Goal: Task Accomplishment & Management: Manage account settings

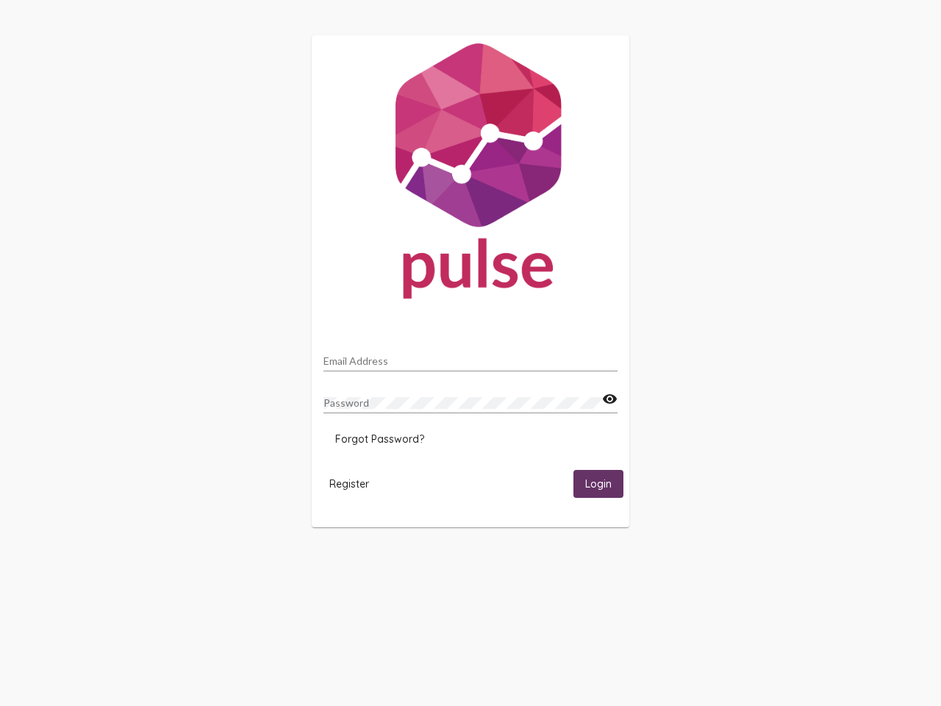
click at [471, 357] on input "Email Address" at bounding box center [470, 361] width 294 height 12
click at [609, 399] on mat-icon "visibility" at bounding box center [609, 399] width 15 height 18
click at [379, 439] on span "Forgot Password?" at bounding box center [379, 438] width 89 height 13
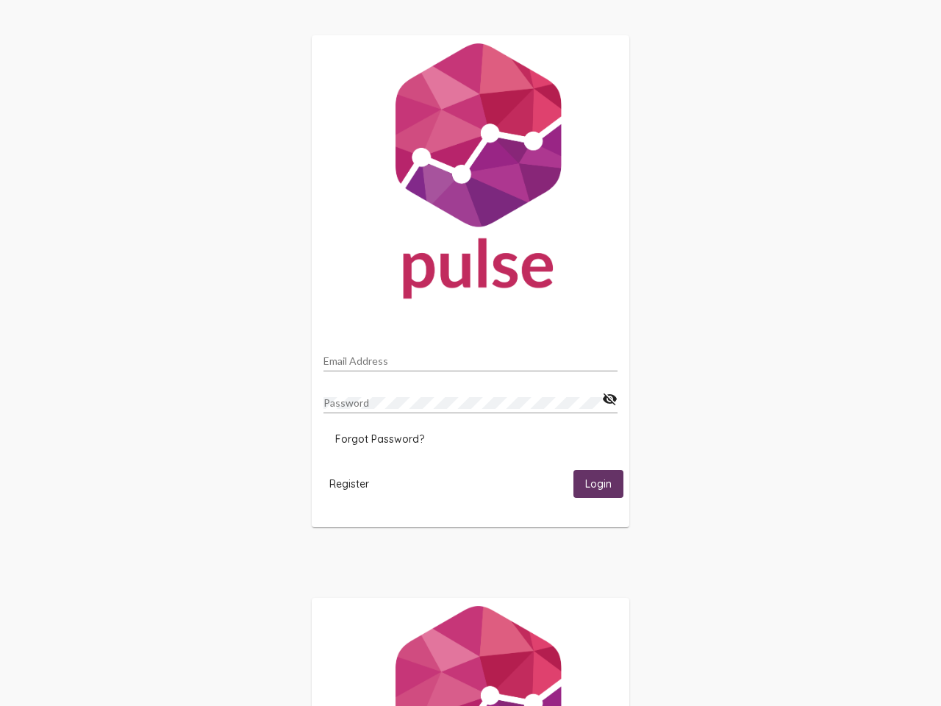
click at [349, 483] on span "Register" at bounding box center [349, 483] width 40 height 13
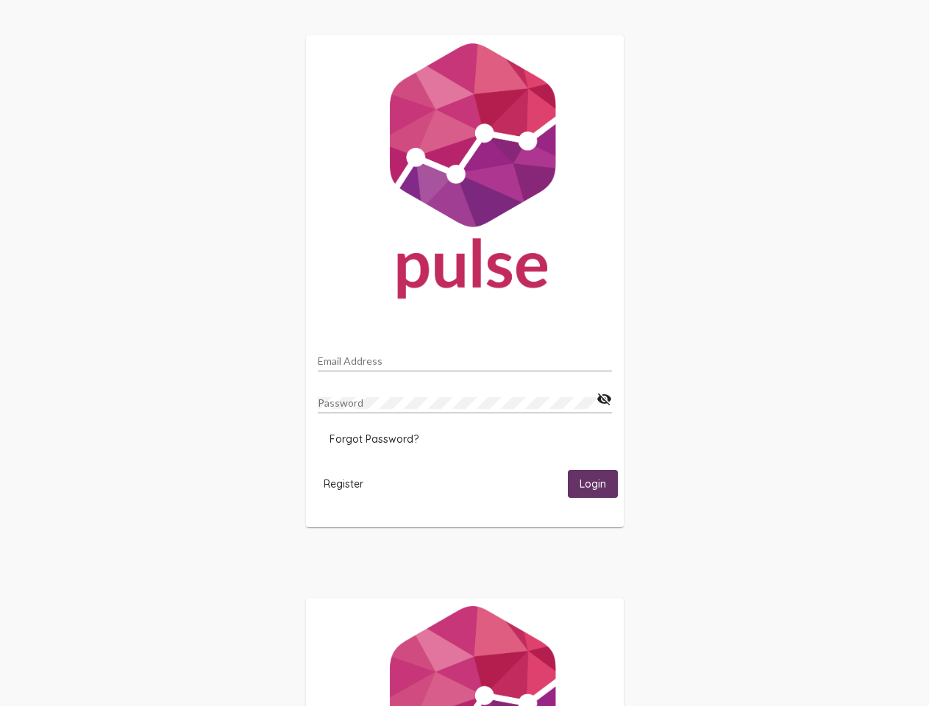
click at [598, 483] on span "Login" at bounding box center [592, 484] width 26 height 13
